Goal: Task Accomplishment & Management: Manage account settings

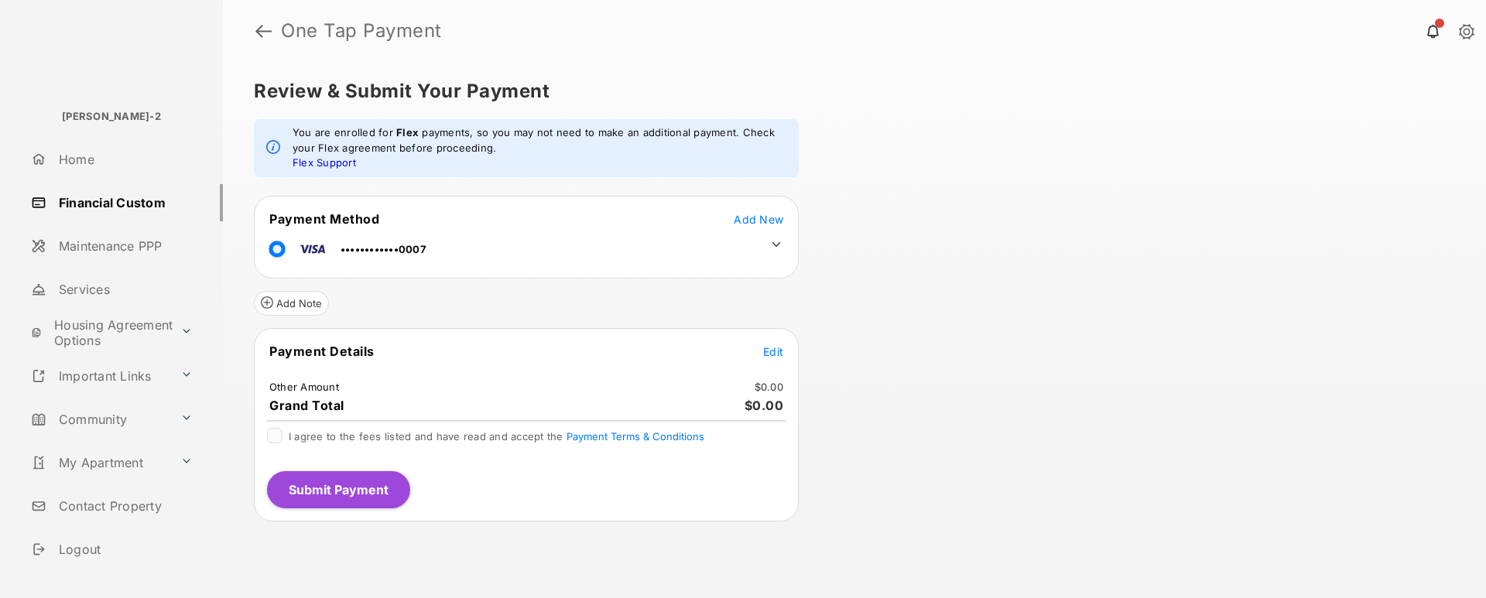
click at [135, 210] on link "Financial Custom" at bounding box center [124, 202] width 198 height 37
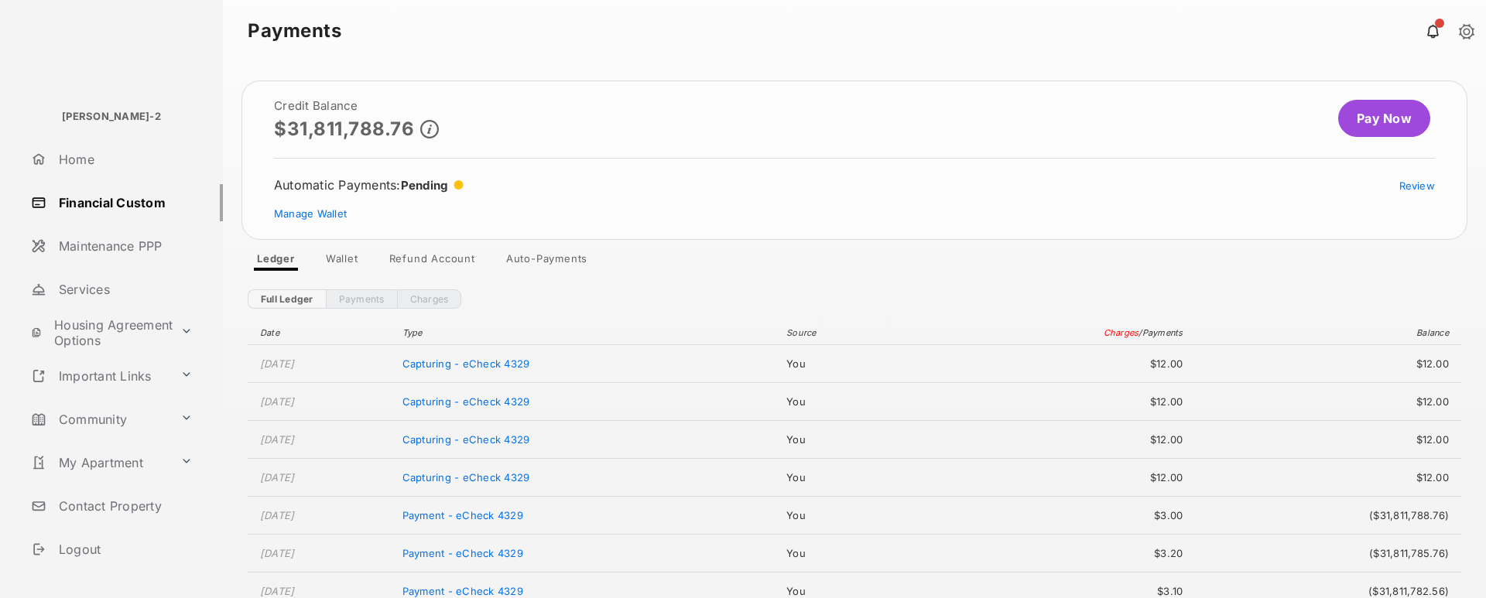
click at [536, 257] on div at bounding box center [854, 330] width 1263 height 536
click at [536, 257] on div "Looking for scheduled charges" at bounding box center [854, 330] width 1263 height 536
click at [561, 265] on link "Auto-Payments" at bounding box center [547, 261] width 106 height 19
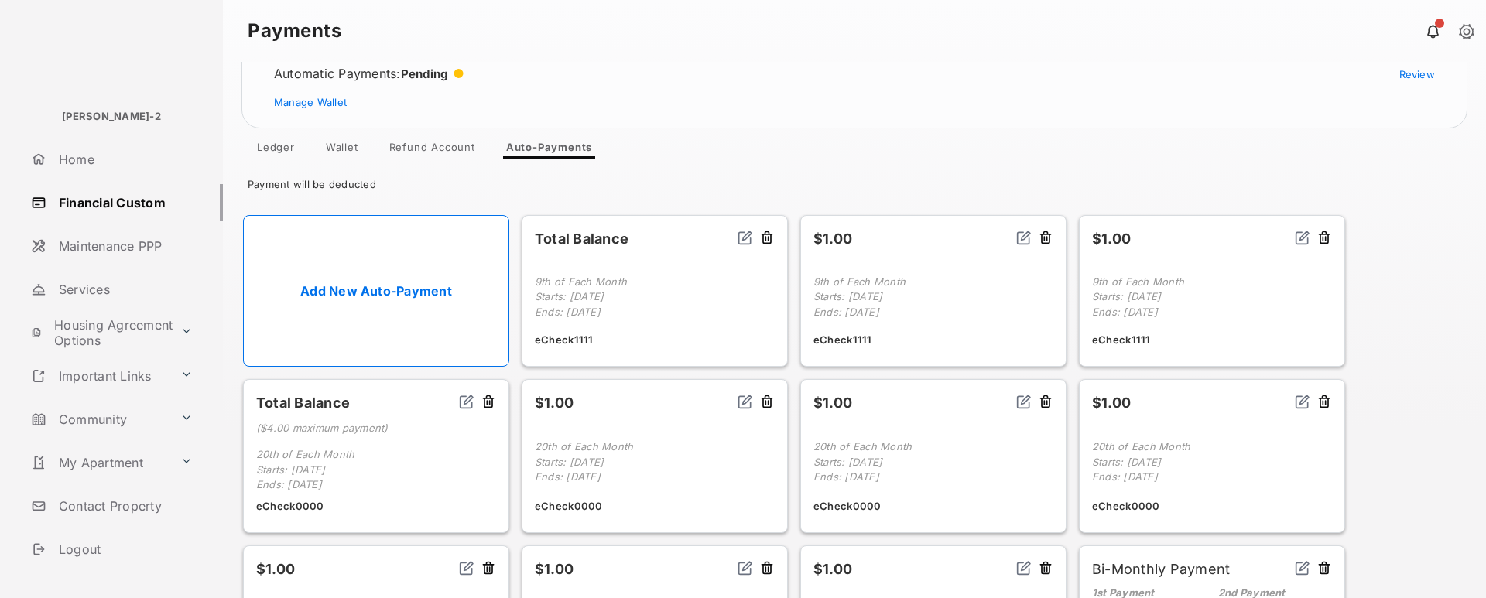
scroll to position [226, 0]
